Goal: Task Accomplishment & Management: Complete application form

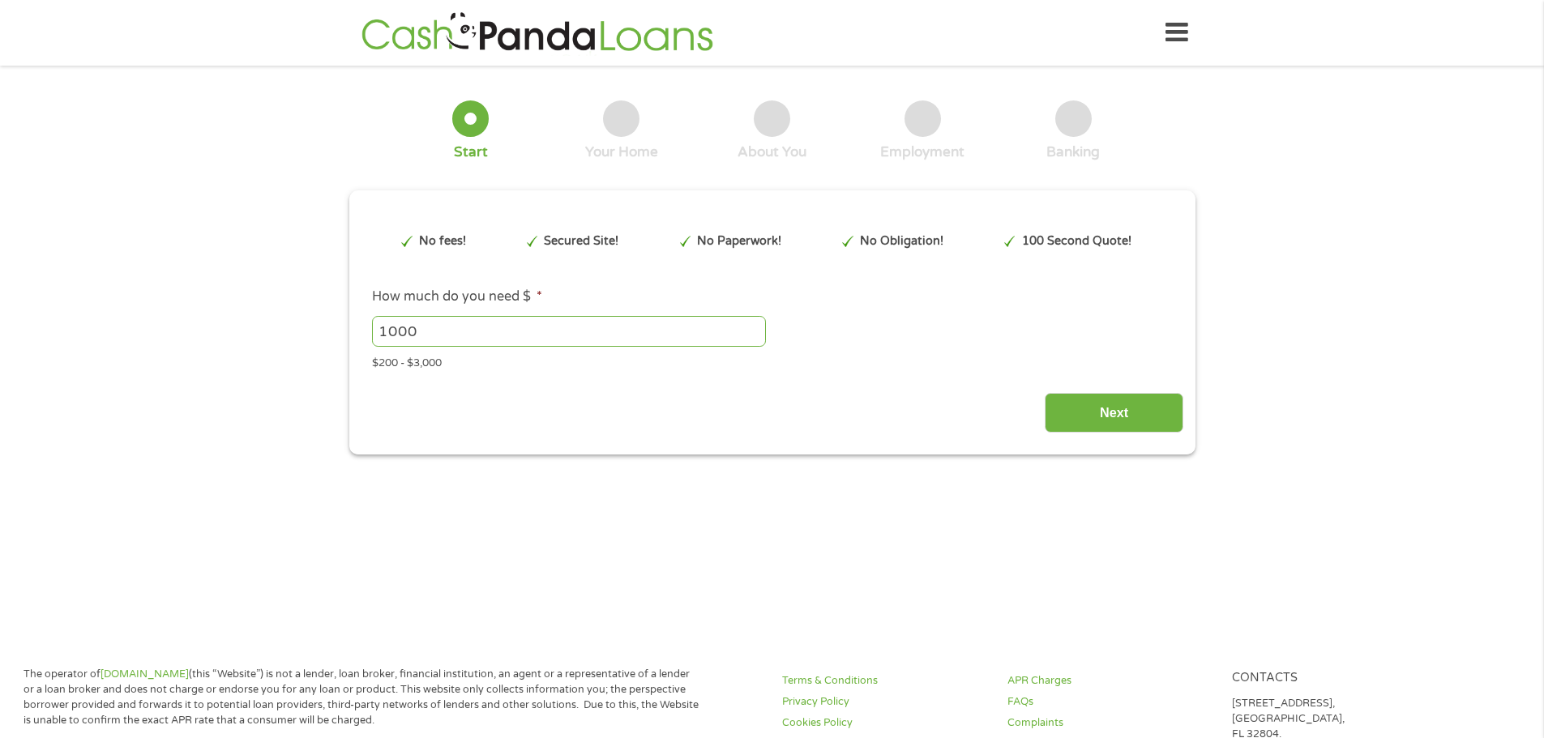
click at [472, 337] on input "1000" at bounding box center [569, 331] width 394 height 31
type input "700"
click at [759, 392] on div "Next" at bounding box center [772, 407] width 823 height 51
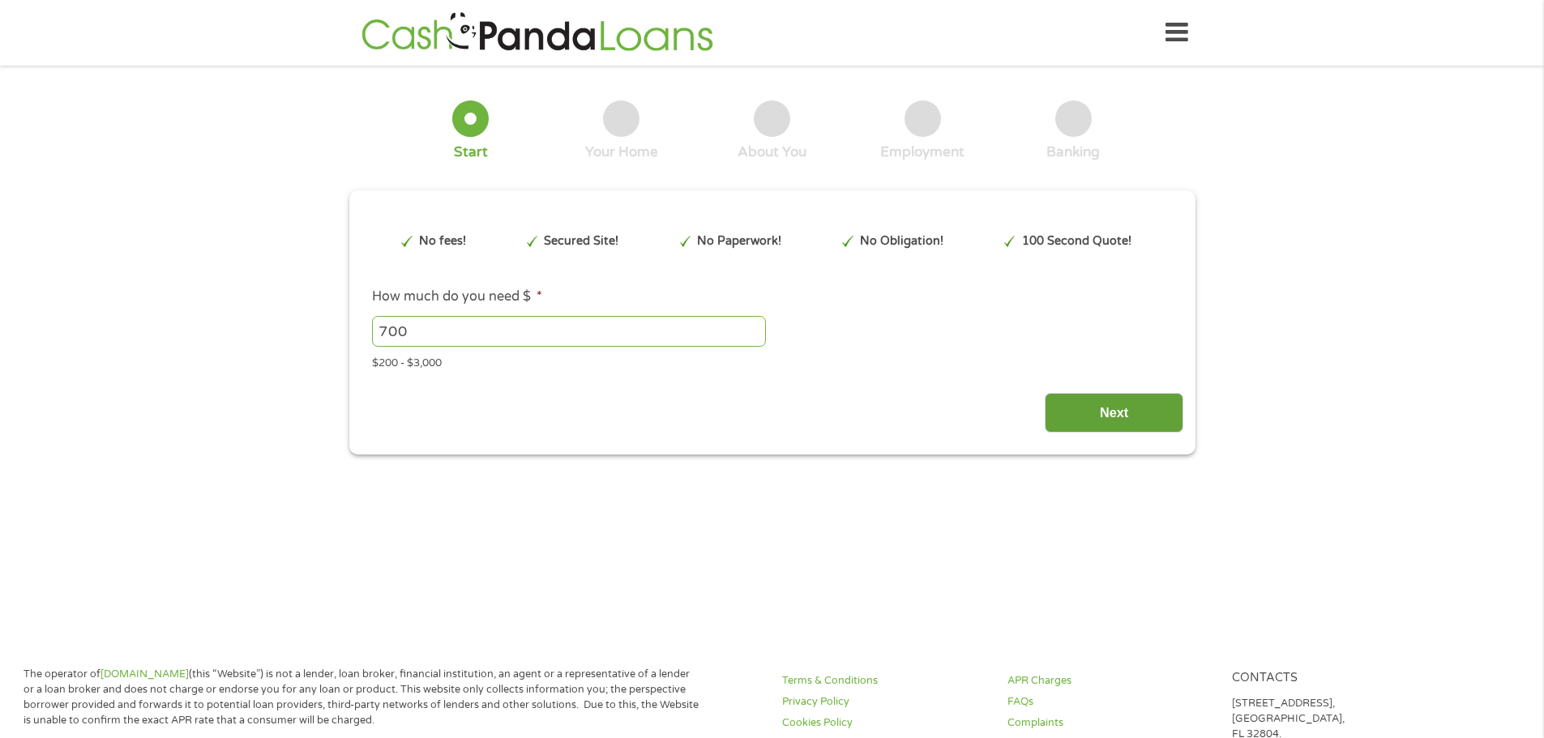
click at [1097, 423] on input "Next" at bounding box center [1114, 413] width 139 height 40
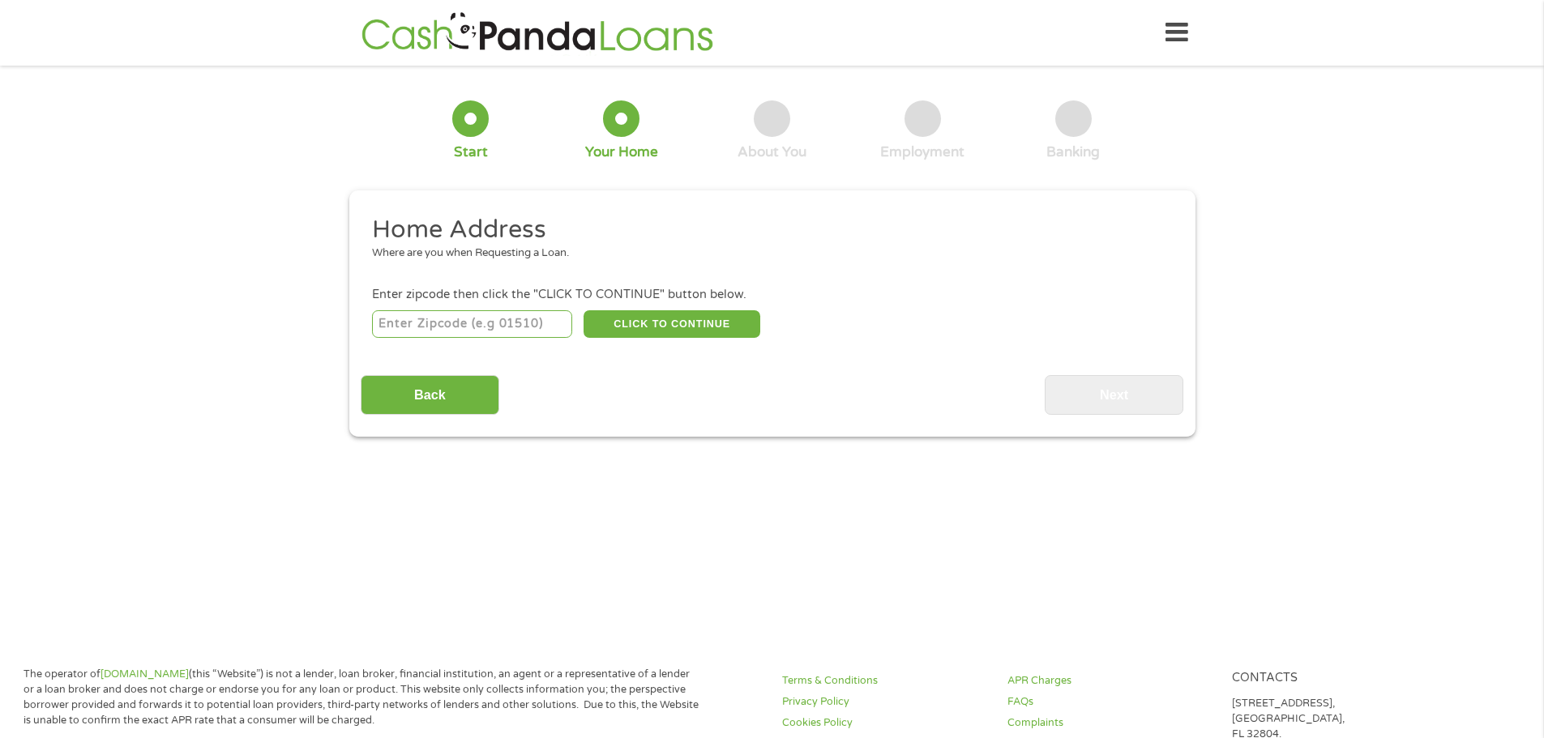
click at [446, 319] on input "number" at bounding box center [472, 324] width 200 height 28
type input "40509"
click at [709, 312] on button "CLICK TO CONTINUE" at bounding box center [672, 324] width 177 height 28
type input "40509"
type input "[GEOGRAPHIC_DATA]"
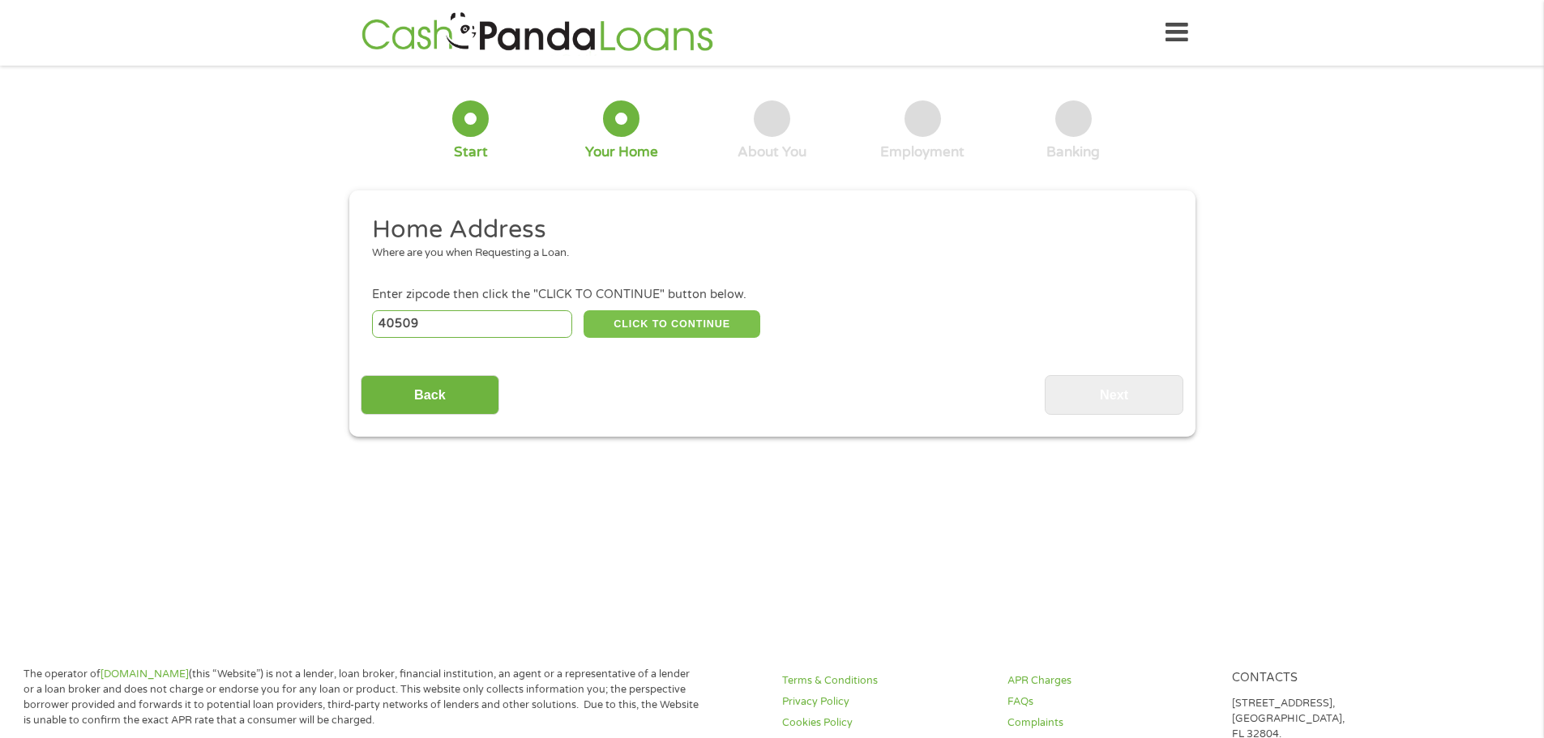
select select "[US_STATE]"
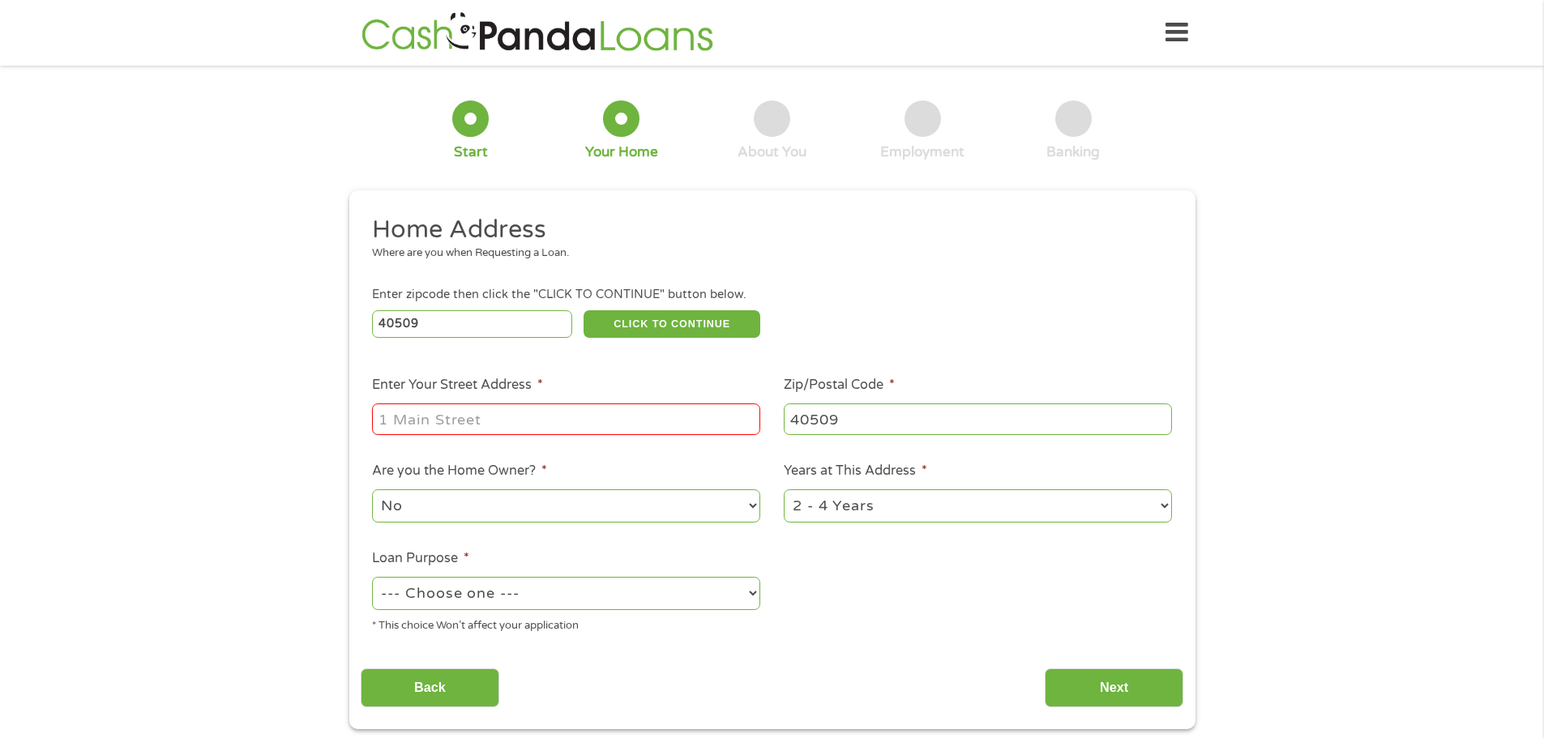
click at [401, 423] on input "Enter Your Street Address *" at bounding box center [566, 419] width 388 height 31
type input "[STREET_ADDRESS][PERSON_NAME]"
select select "60months"
select select "paybills"
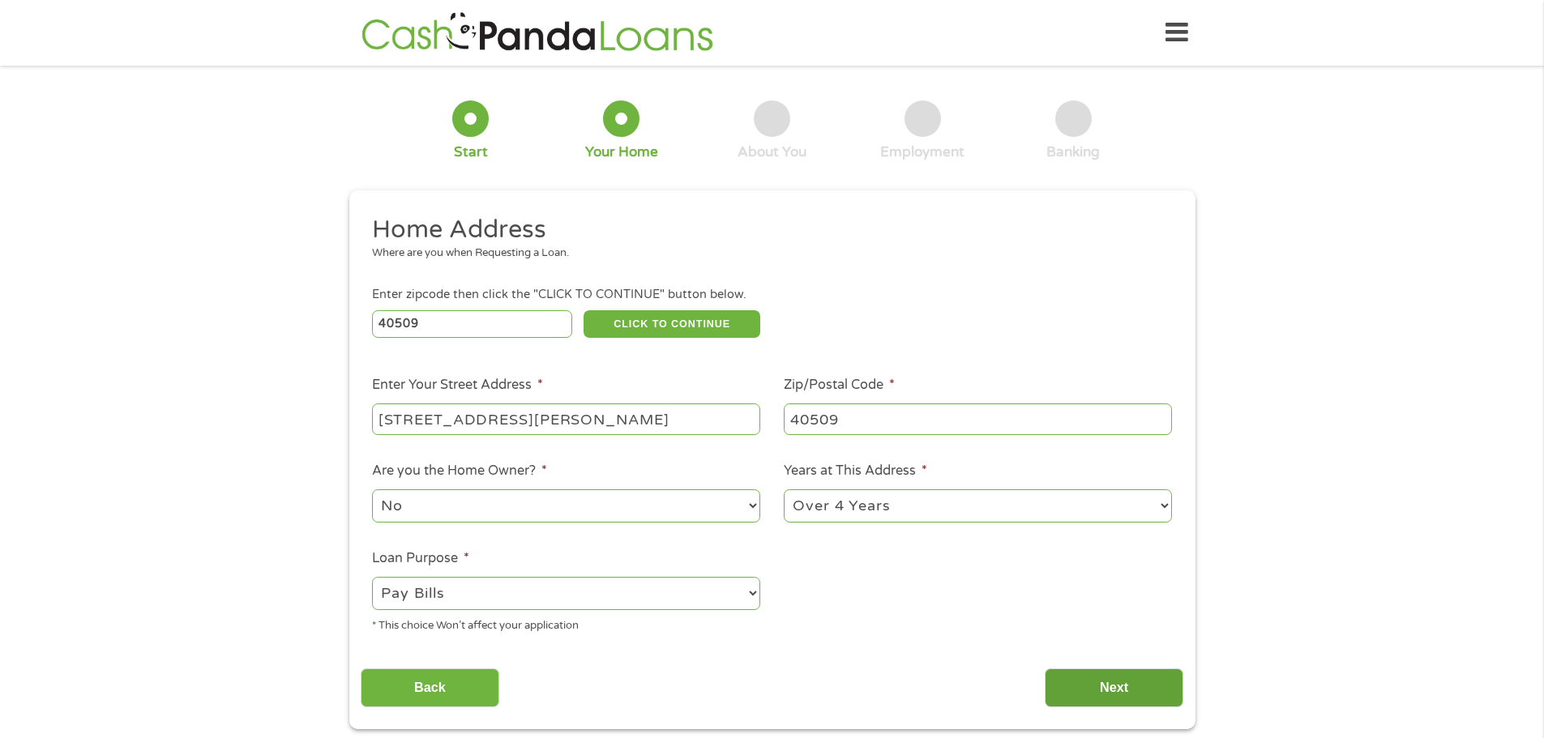
click at [1135, 694] on input "Next" at bounding box center [1114, 689] width 139 height 40
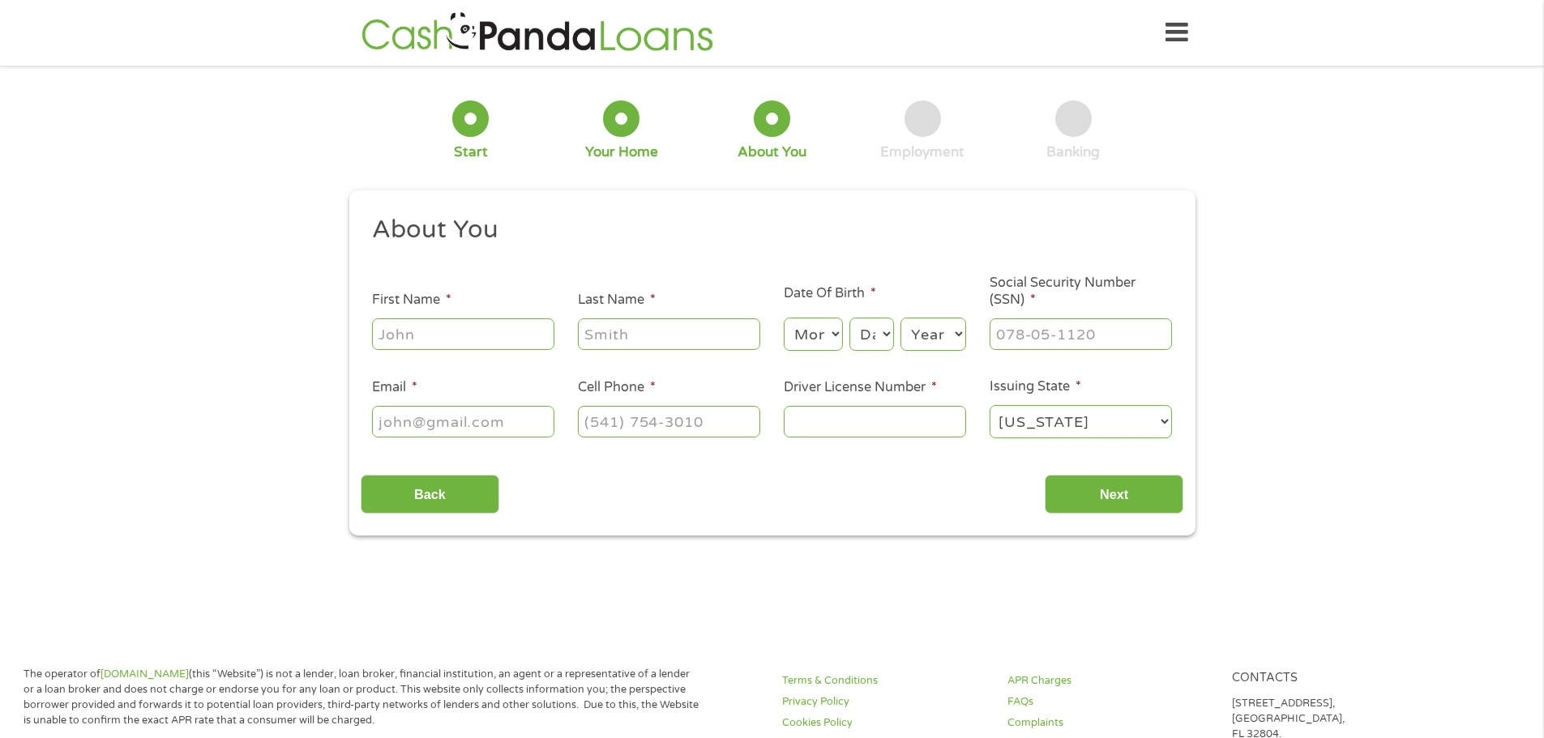
click at [477, 353] on ul "About You This field is hidden when viewing the form Title * --- Choose one ---…" at bounding box center [772, 333] width 823 height 239
click at [481, 340] on input "First Name *" at bounding box center [463, 334] width 182 height 31
type input "[PERSON_NAME]"
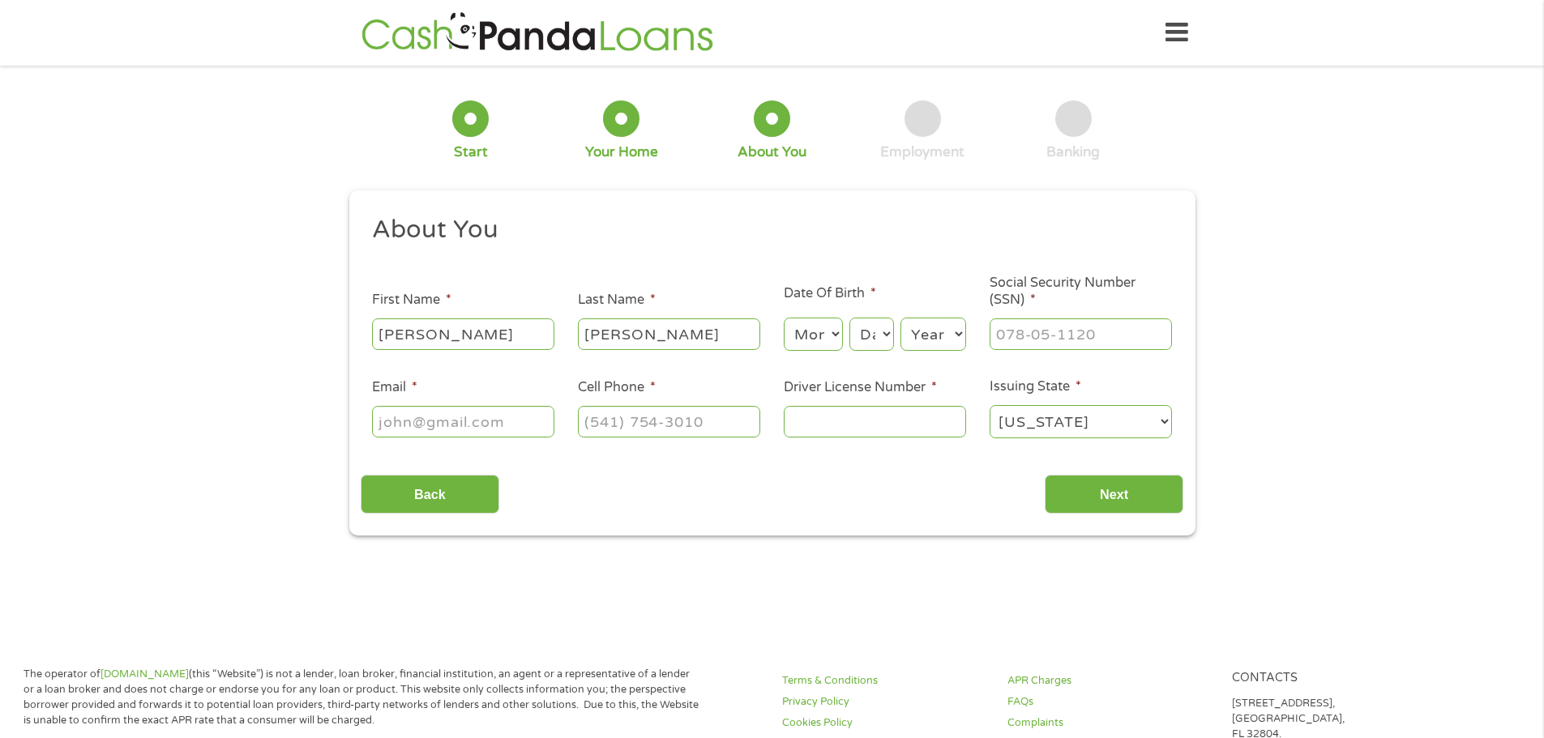
type input "[PERSON_NAME]"
select select "10"
select select "22"
select select "1985"
type input "406-27-4683"
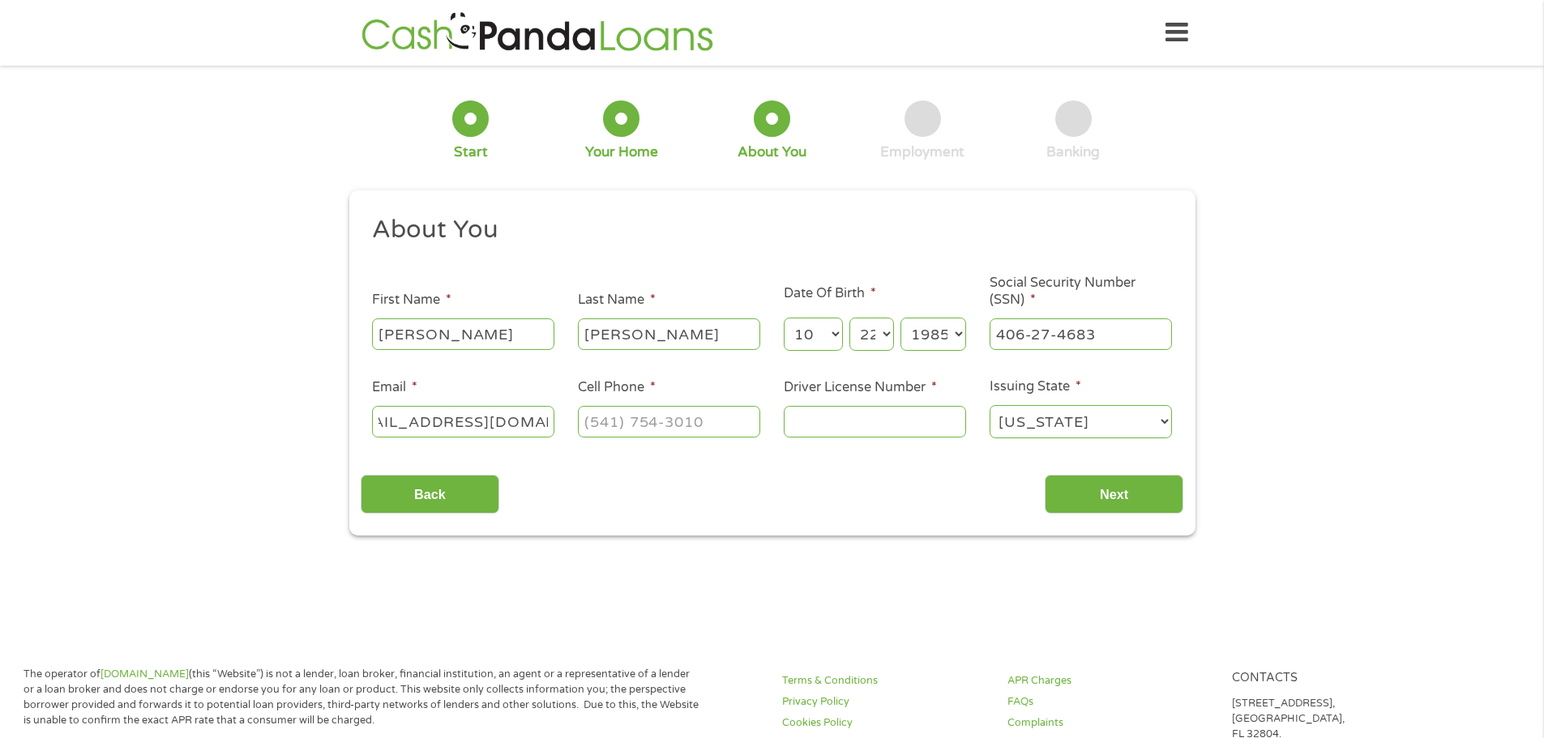
scroll to position [0, 55]
type input "[EMAIL_ADDRESS][DOMAIN_NAME]"
type input "[PHONE_NUMBER]"
type input "H01627756"
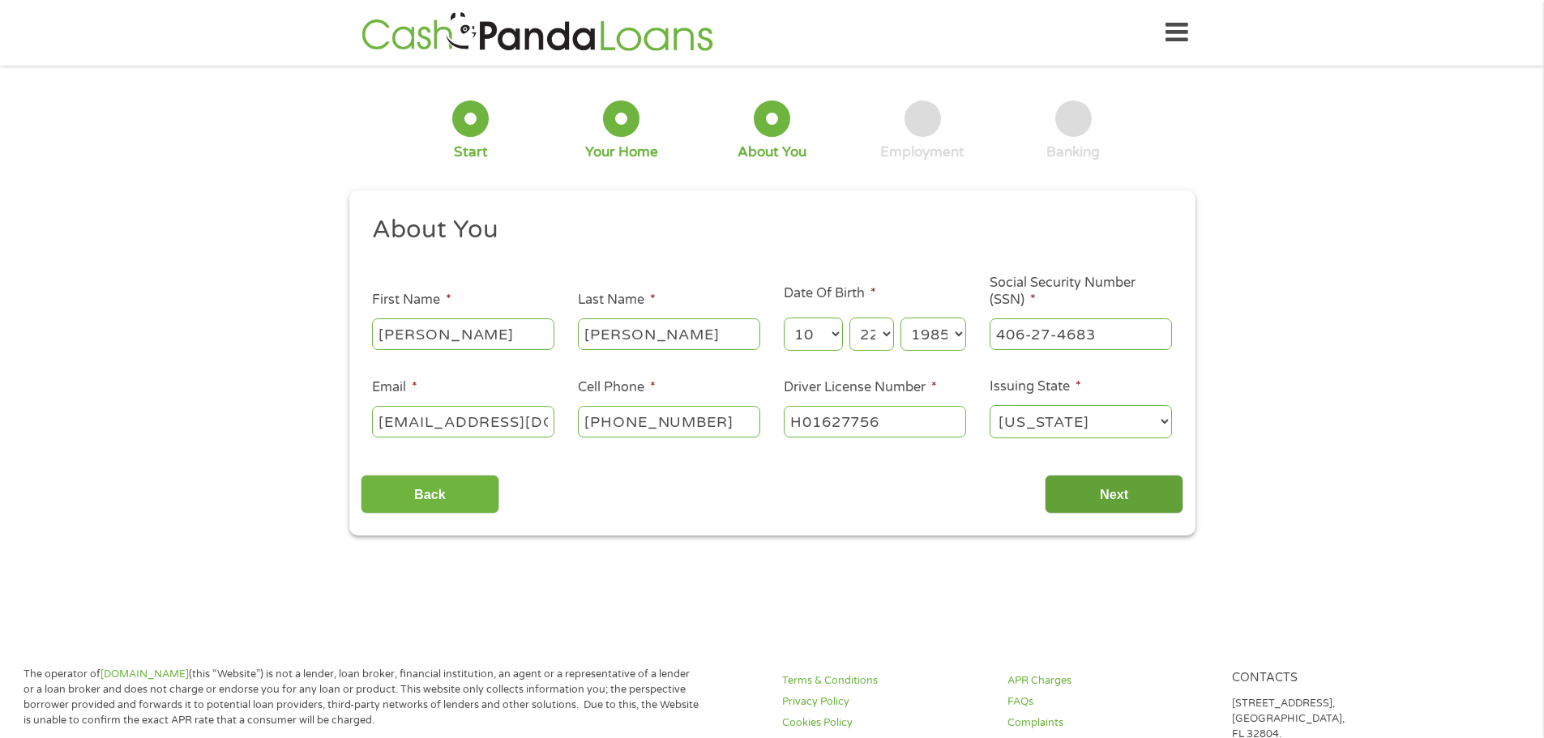
click at [1114, 477] on input "Next" at bounding box center [1114, 495] width 139 height 40
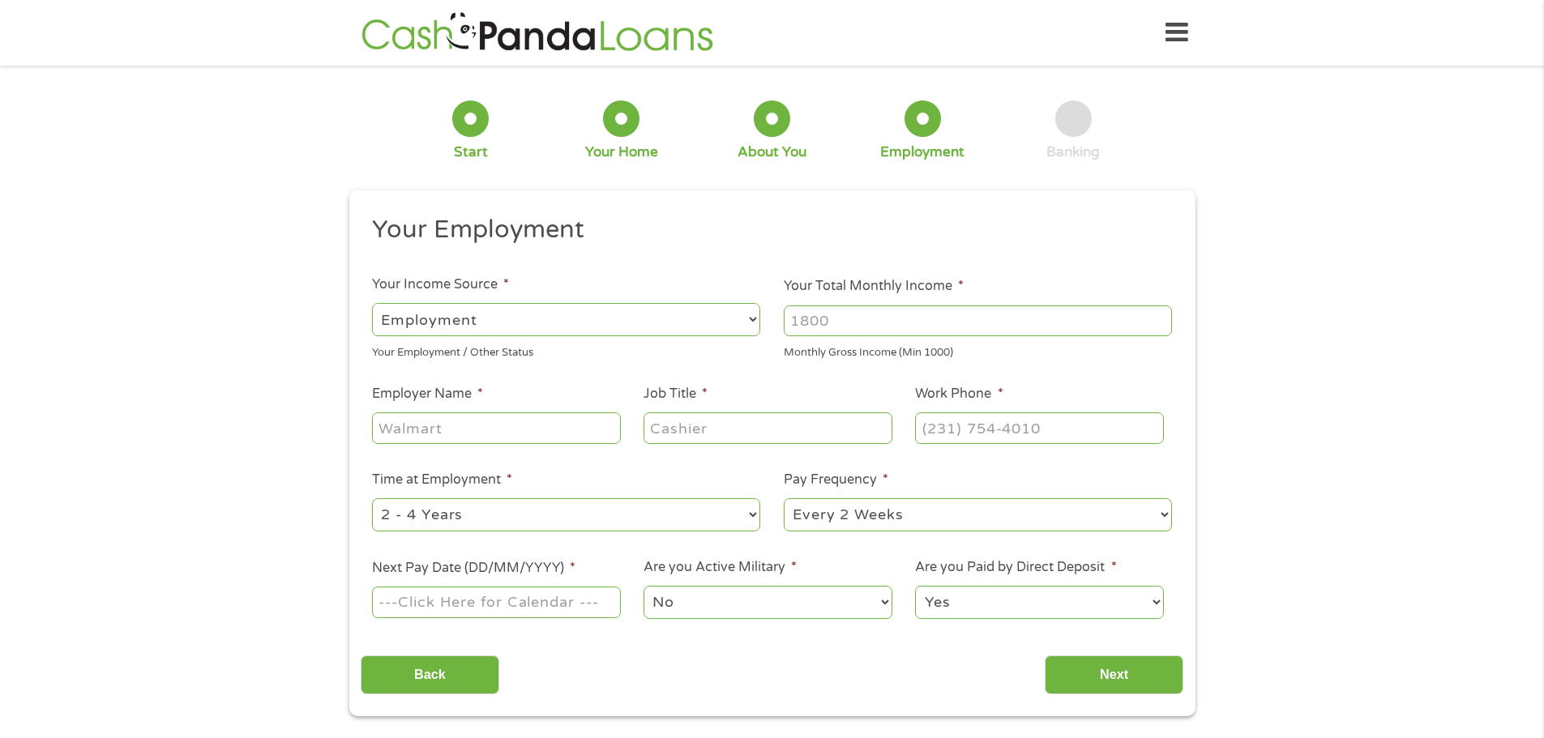
scroll to position [6, 6]
click at [867, 307] on input "Your Total Monthly Income *" at bounding box center [978, 321] width 388 height 31
type input "3000"
click at [503, 396] on li "Employer Name *" at bounding box center [497, 415] width 272 height 62
click at [462, 460] on ul "Your Employment Your Income Source * --- Choose one --- Employment [DEMOGRAPHIC…" at bounding box center [772, 424] width 823 height 420
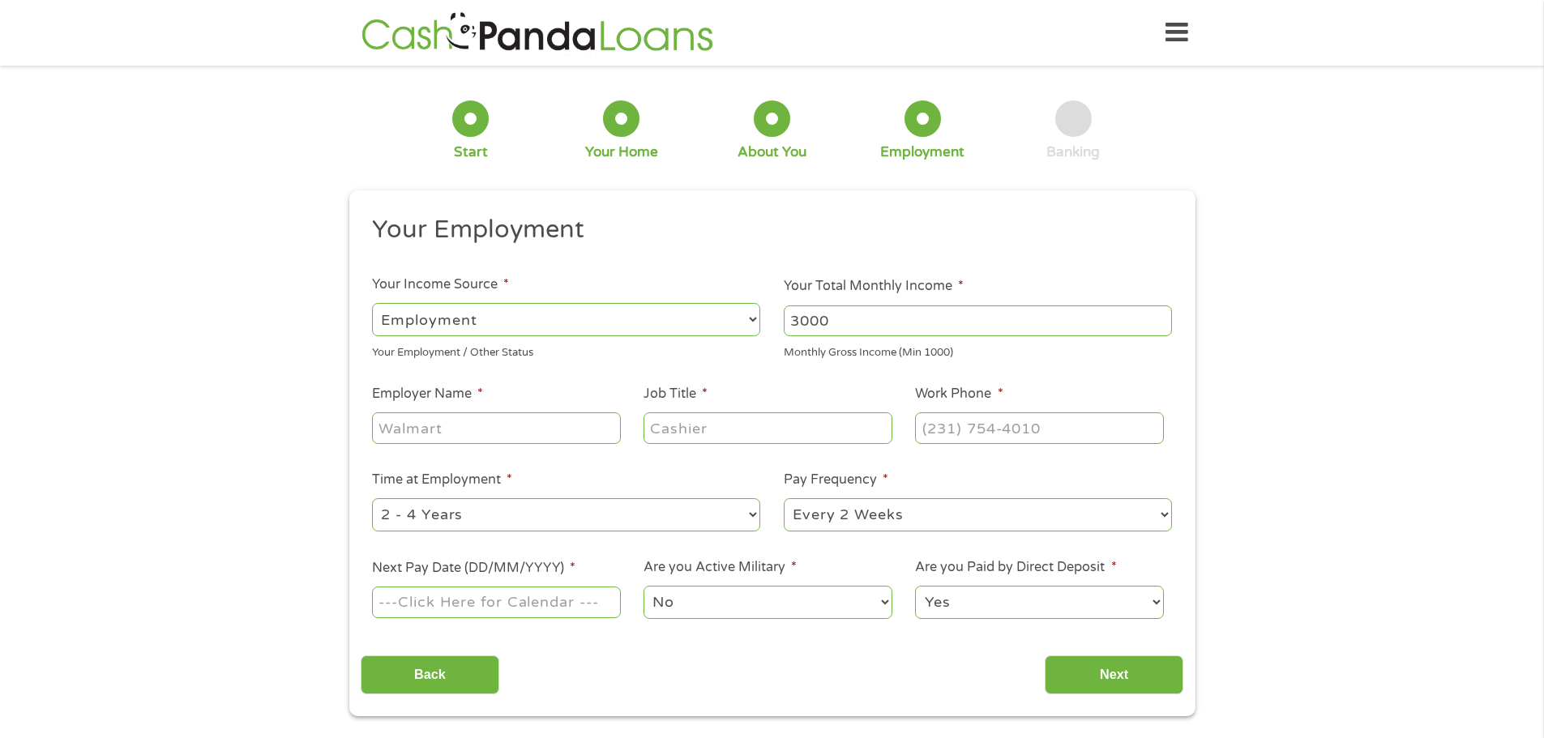
click at [473, 411] on div at bounding box center [496, 428] width 248 height 37
click at [466, 427] on input "Employer Name *" at bounding box center [496, 428] width 248 height 31
type input "j"
type input "J"
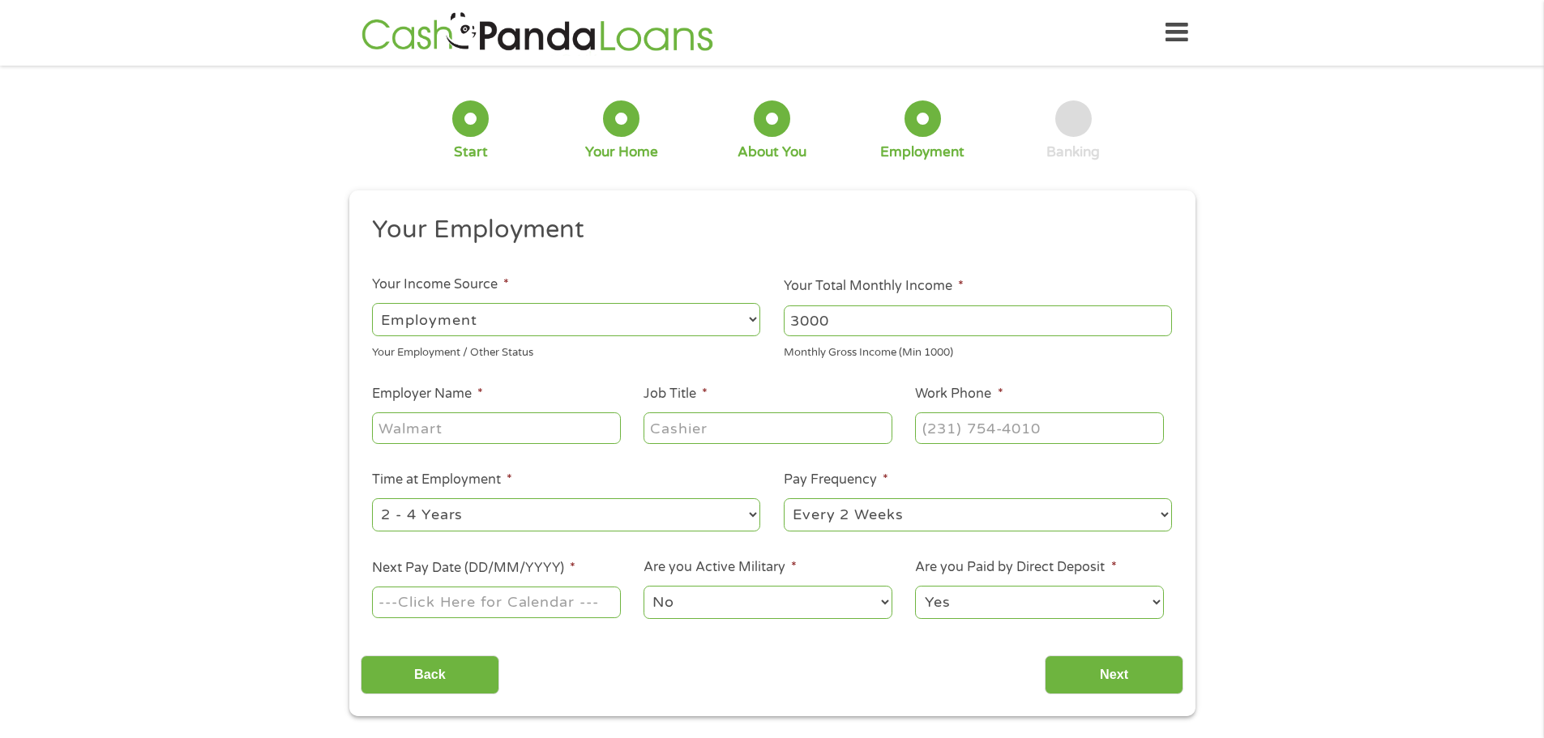
type input "J"
type input "UK Healthcare"
type input "Administrative Coordinator 2"
type input "[PHONE_NUMBER]"
select select "60months"
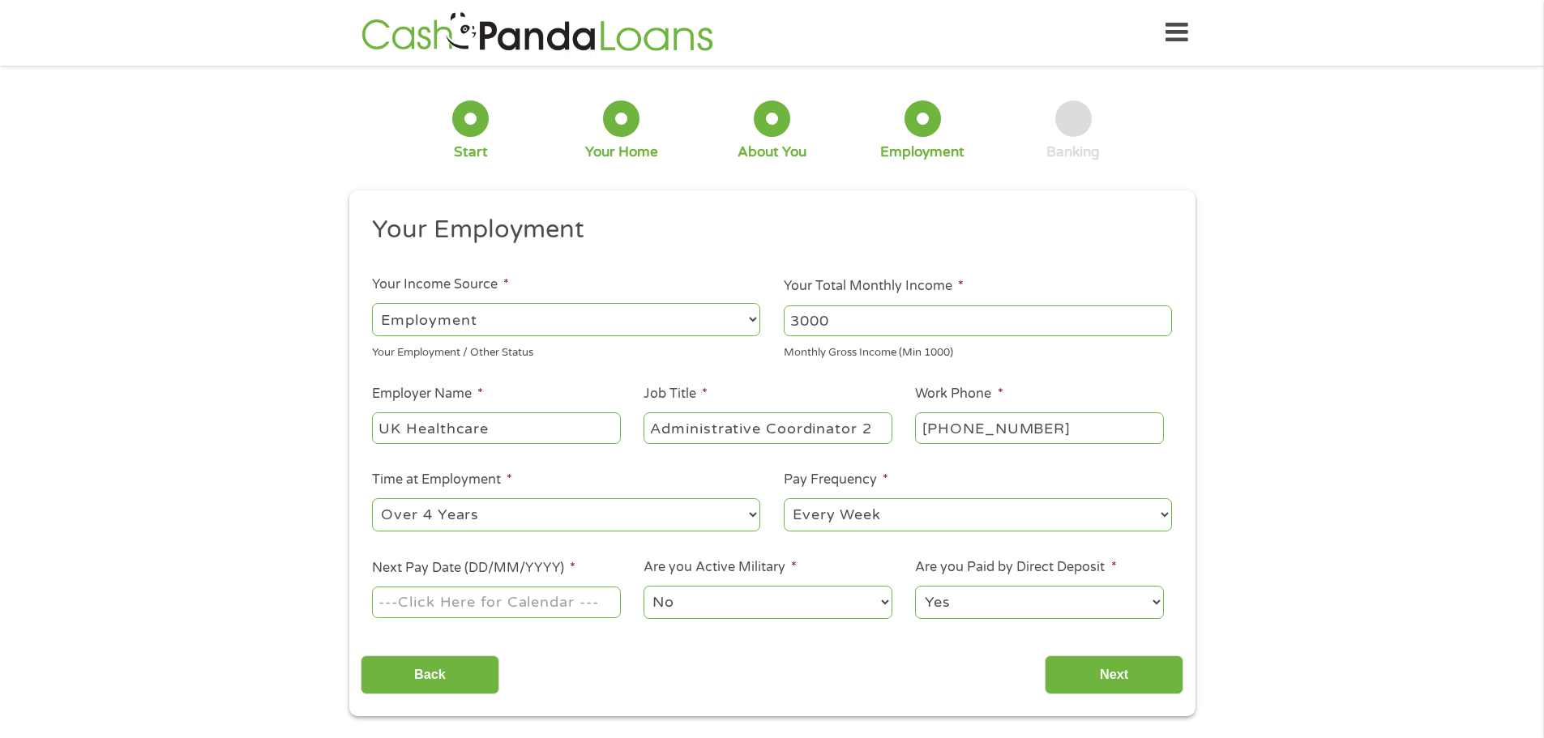
select select "biweekly"
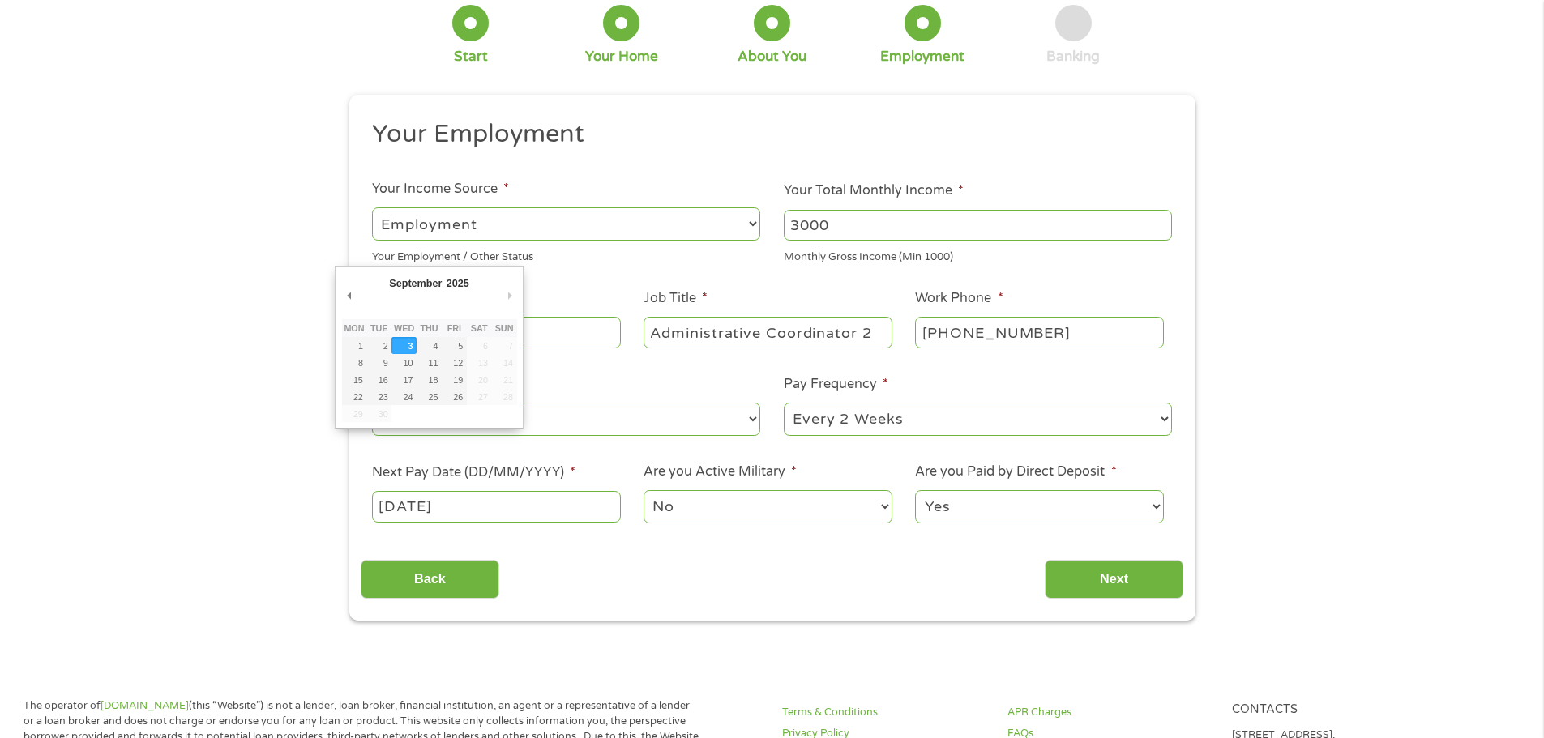
scroll to position [97, 0]
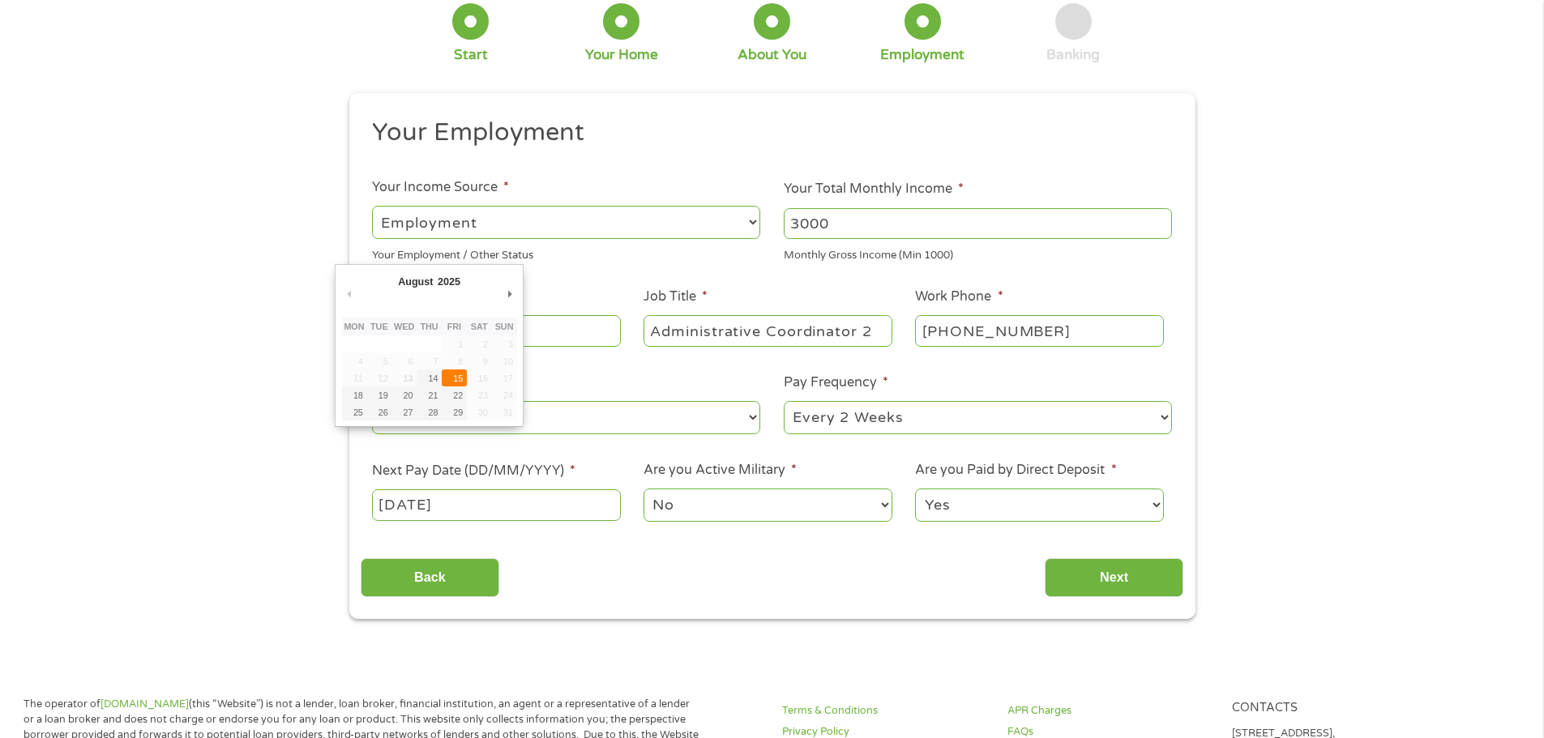
type input "[DATE]"
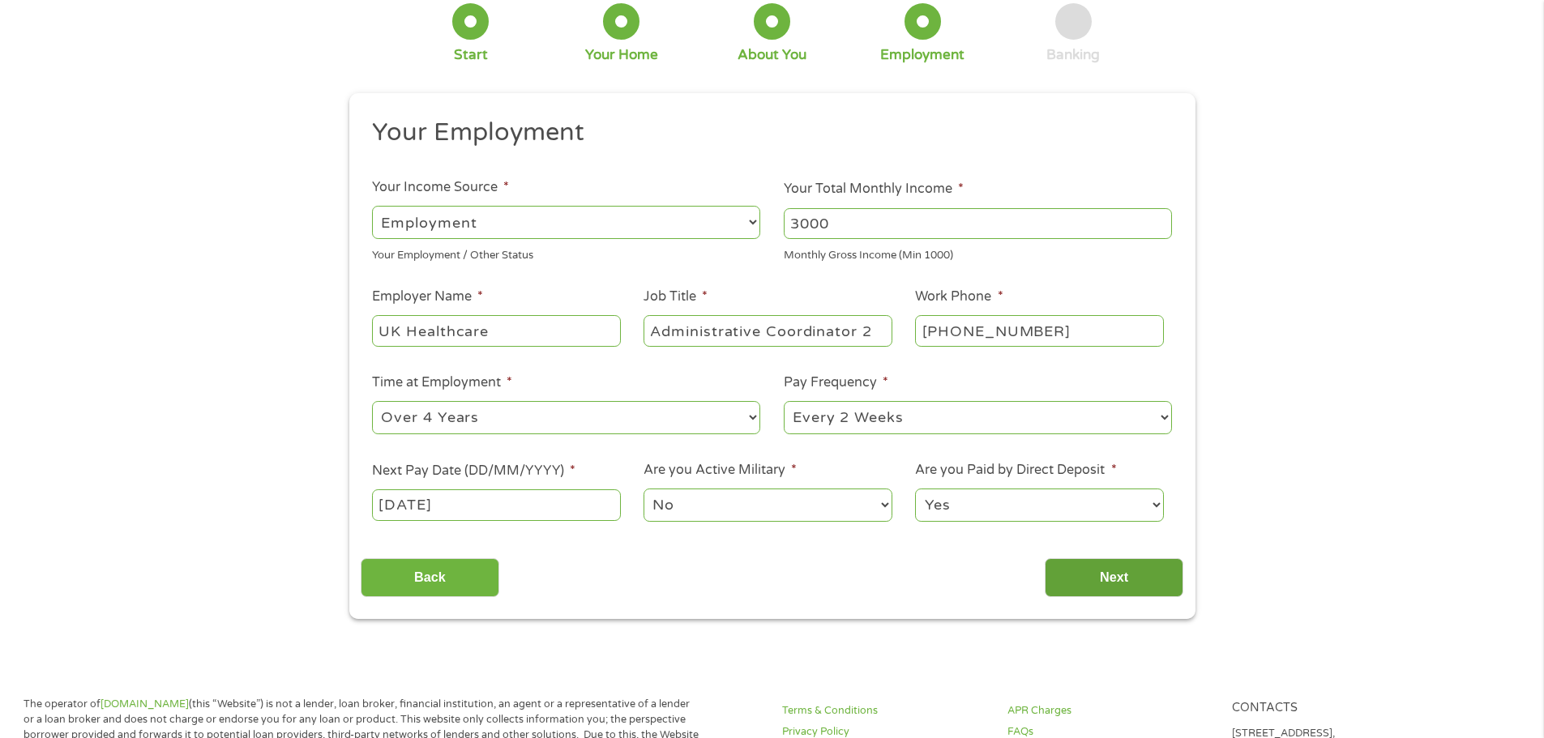
click at [1149, 575] on input "Next" at bounding box center [1114, 579] width 139 height 40
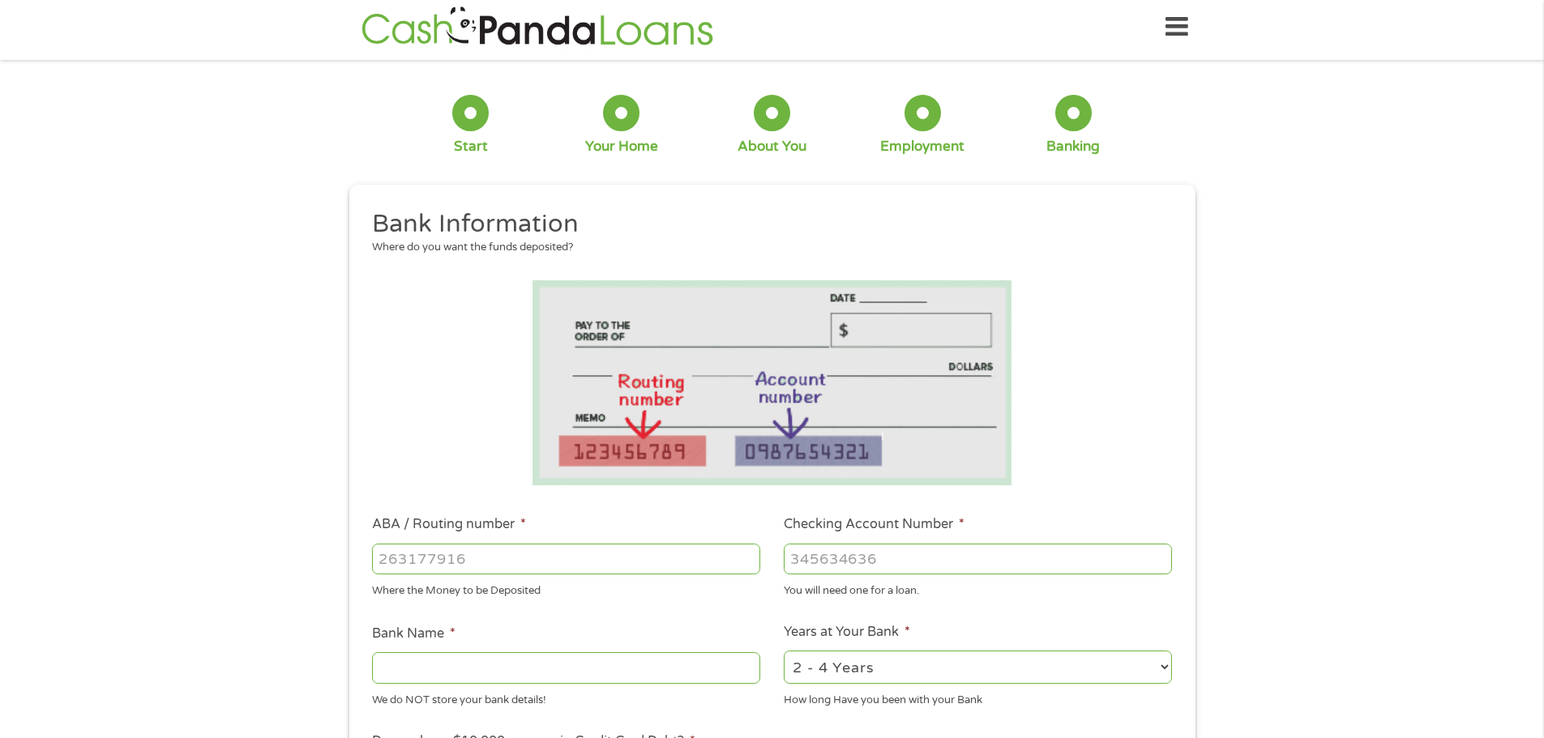
scroll to position [0, 0]
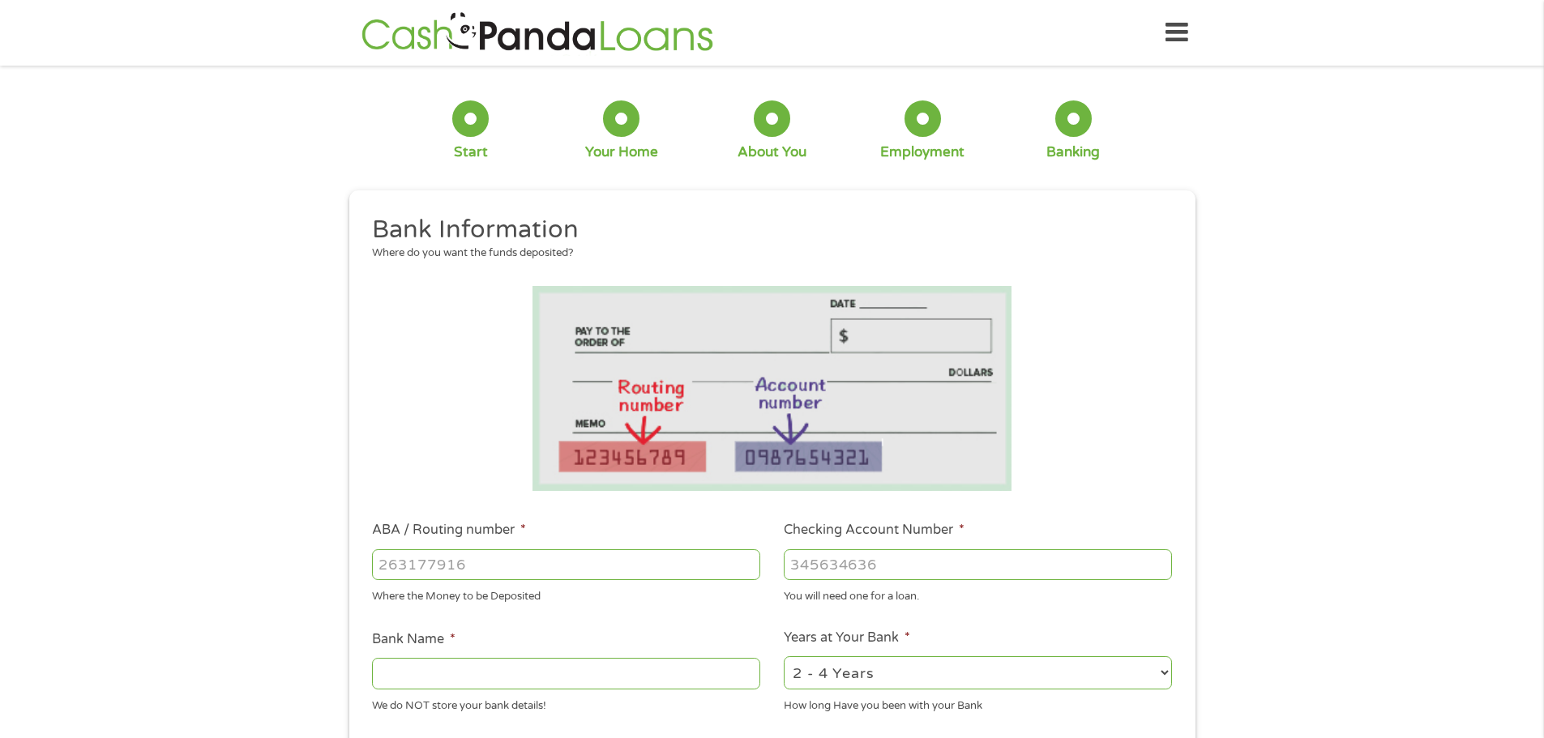
click at [405, 563] on input "ABA / Routing number *" at bounding box center [566, 565] width 388 height 31
type input "042100175"
type input "US BANK NA"
type input "145818194899"
select select "24months"
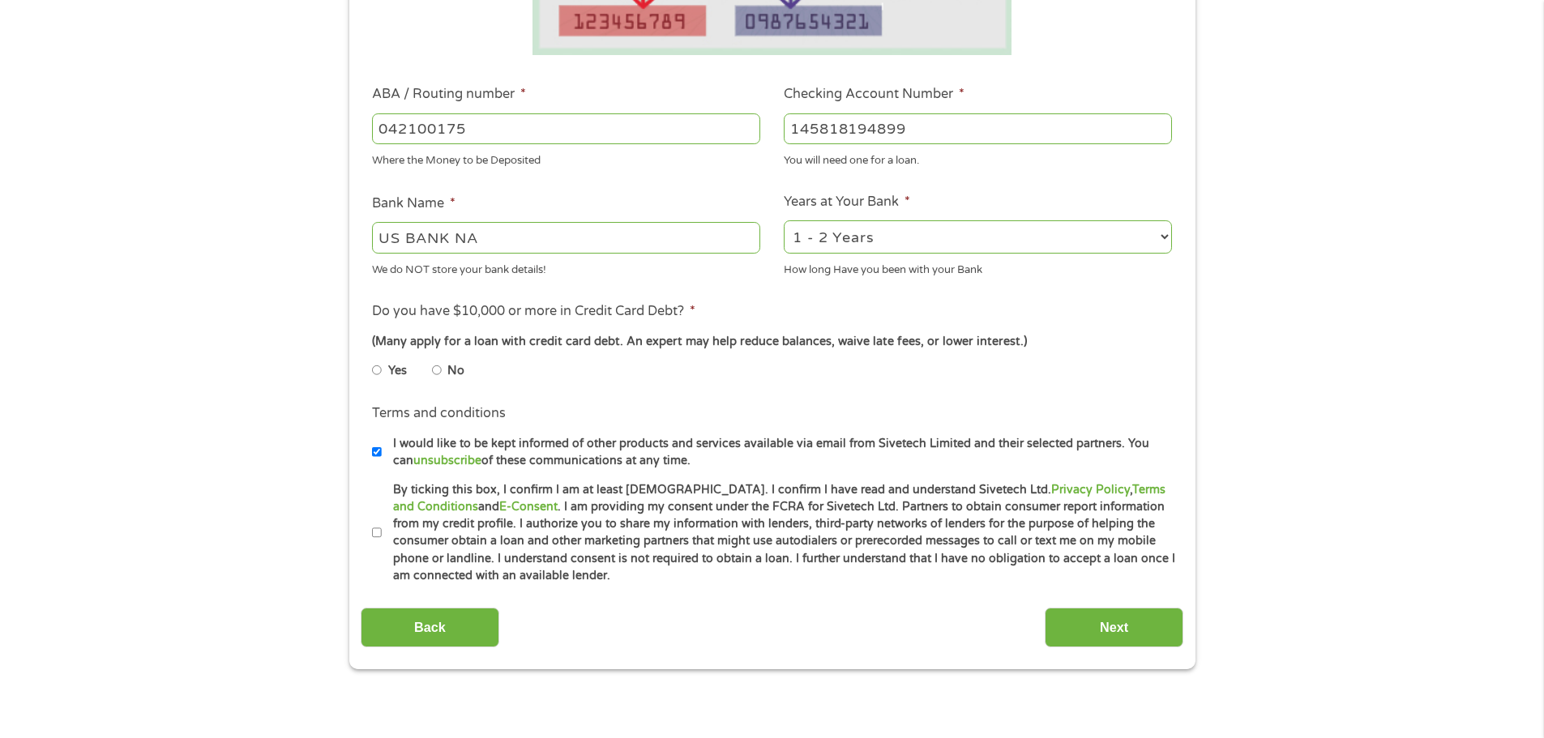
scroll to position [438, 0]
click at [443, 370] on li "No" at bounding box center [461, 369] width 58 height 32
click at [438, 372] on input "No" at bounding box center [437, 369] width 10 height 26
radio input "true"
click at [384, 531] on label "By ticking this box, I confirm I am at least [DEMOGRAPHIC_DATA]. I confirm I ha…" at bounding box center [779, 532] width 795 height 104
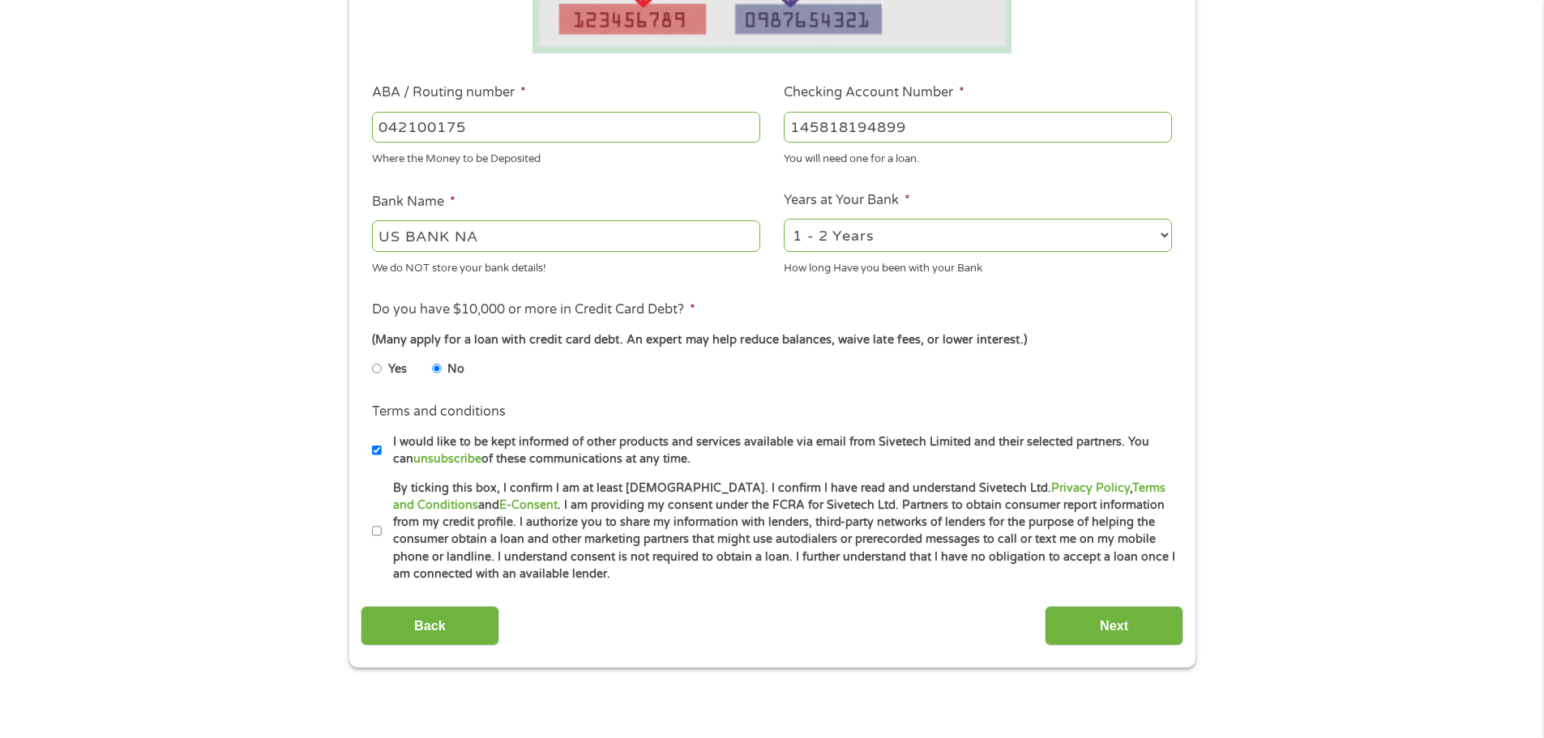
click at [382, 531] on input "By ticking this box, I confirm I am at least [DEMOGRAPHIC_DATA]. I confirm I ha…" at bounding box center [377, 532] width 10 height 26
checkbox input "true"
click at [1155, 636] on input "Next" at bounding box center [1114, 626] width 139 height 40
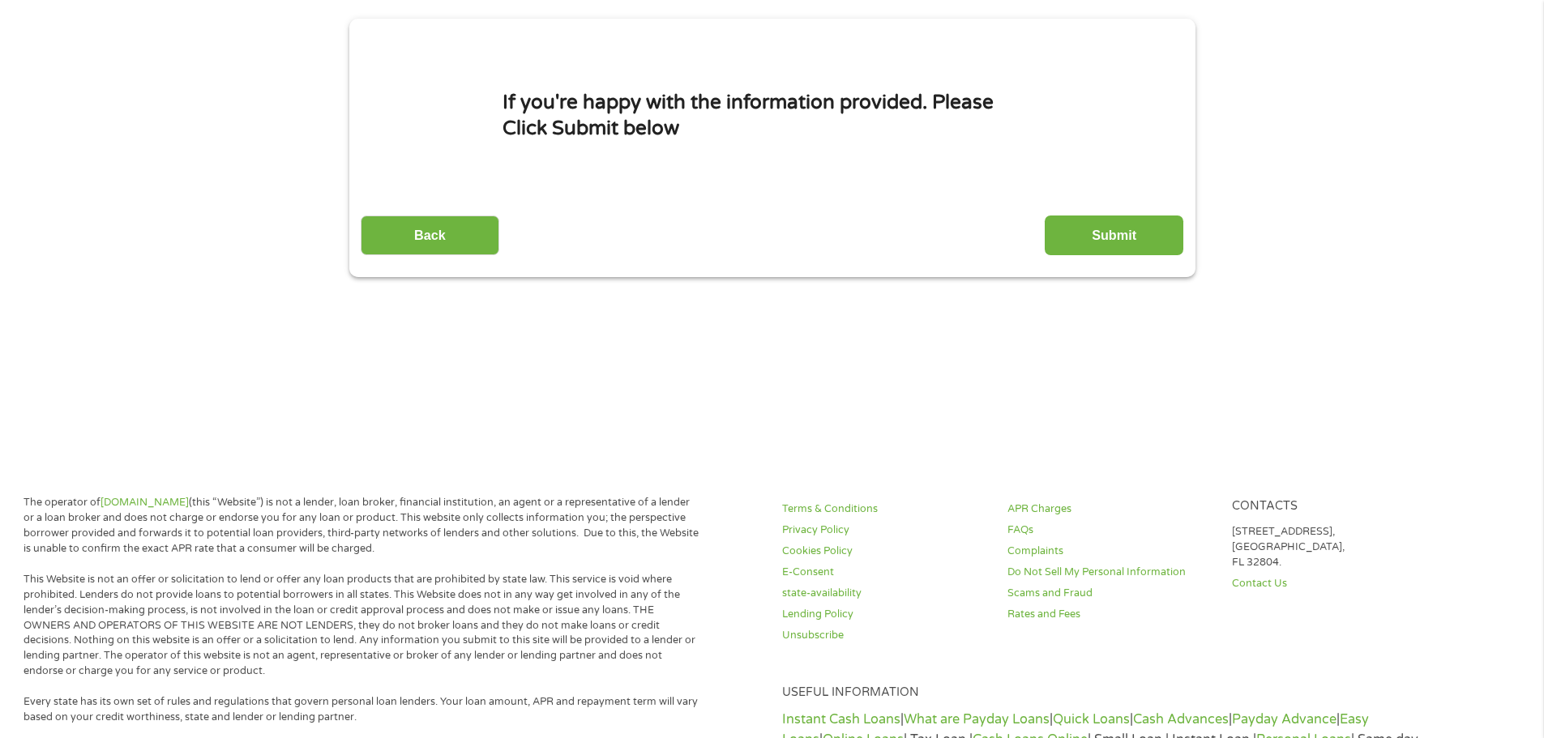
scroll to position [0, 0]
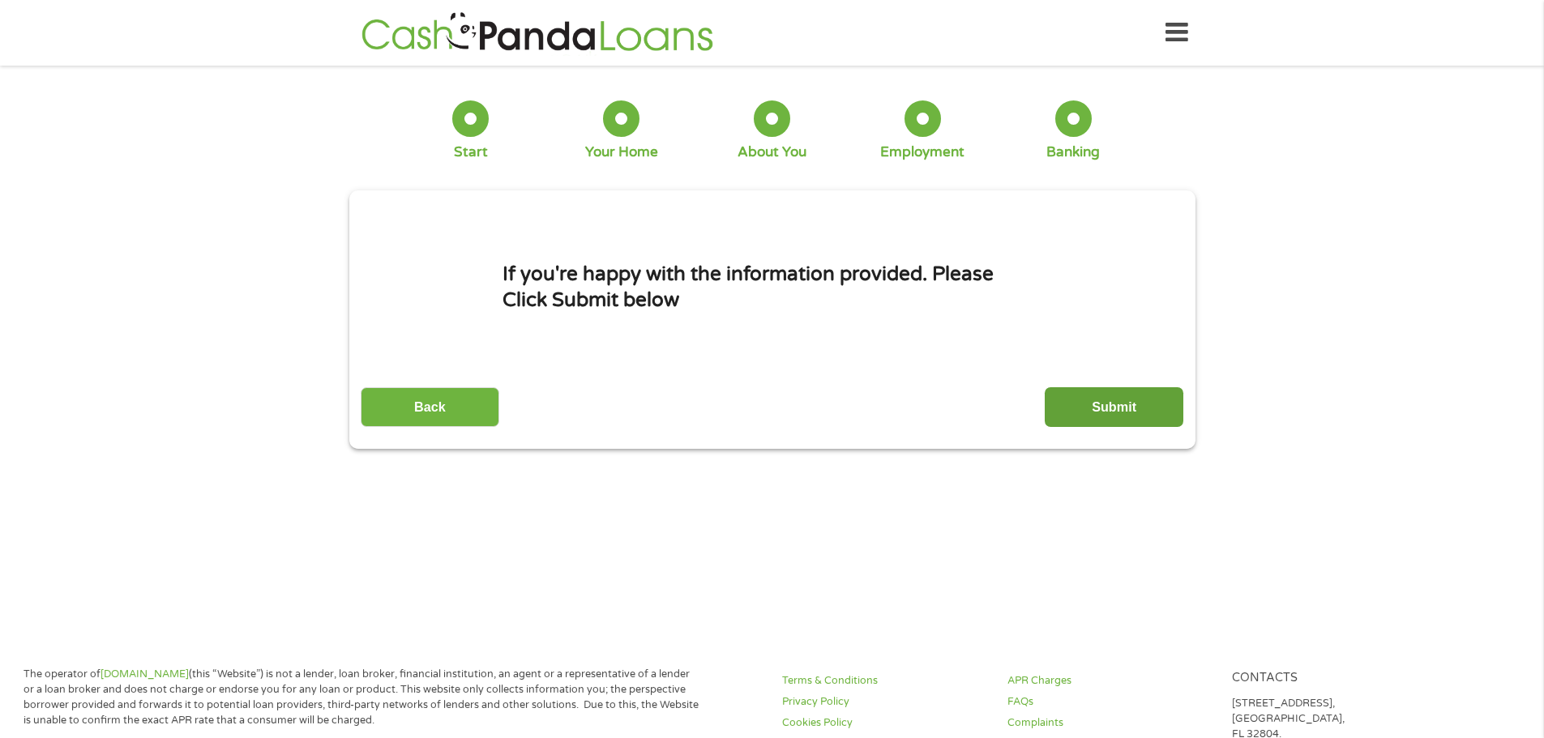
click at [1063, 412] on input "Submit" at bounding box center [1114, 407] width 139 height 40
